Goal: Task Accomplishment & Management: Manage account settings

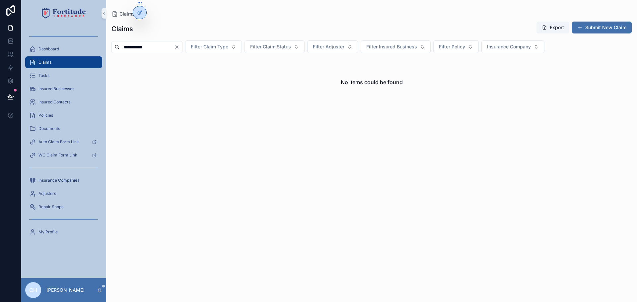
type input "**********"
click at [179, 48] on icon "Clear" at bounding box center [176, 46] width 5 height 5
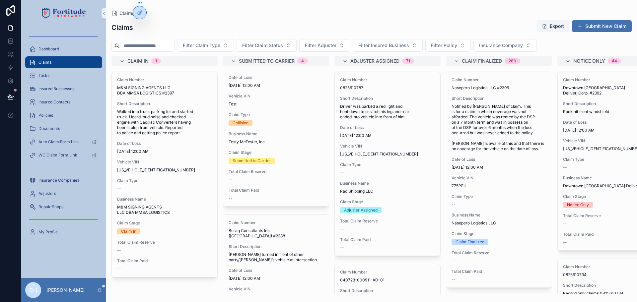
scroll to position [232, 0]
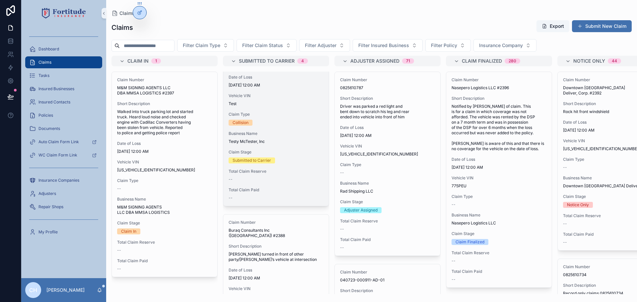
click at [289, 163] on div "Claim Stage Submitted to Carrier" at bounding box center [276, 157] width 95 height 14
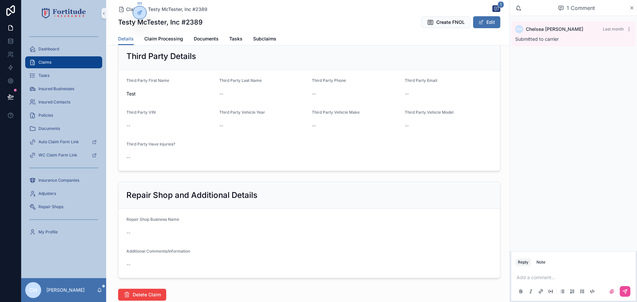
scroll to position [740, 0]
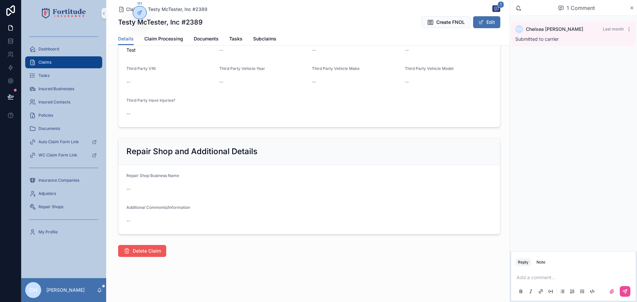
click at [152, 251] on span "Delete Claim" at bounding box center [147, 251] width 28 height 7
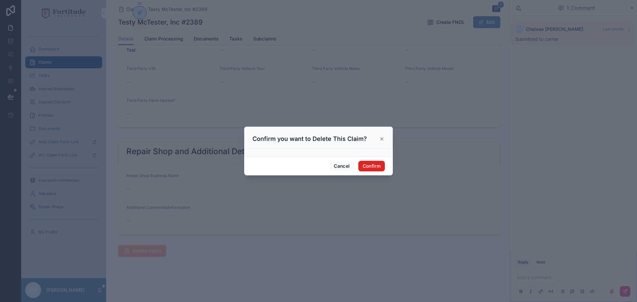
click at [369, 167] on button "Confirm" at bounding box center [371, 166] width 27 height 11
